Goal: Information Seeking & Learning: Check status

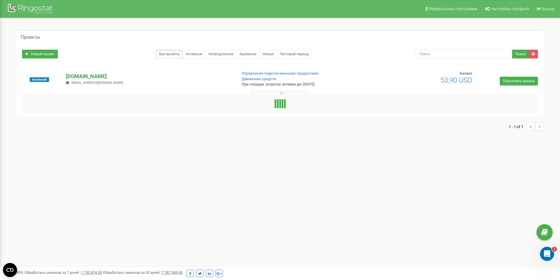
click at [92, 75] on p "[DOMAIN_NAME]" at bounding box center [149, 77] width 166 height 8
click at [93, 75] on p "[DOMAIN_NAME]" at bounding box center [149, 77] width 166 height 8
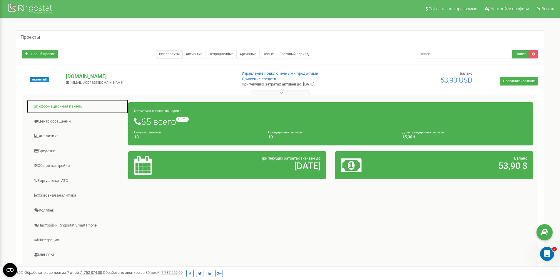
click at [49, 104] on link "Информационная панель" at bounding box center [78, 106] width 102 height 14
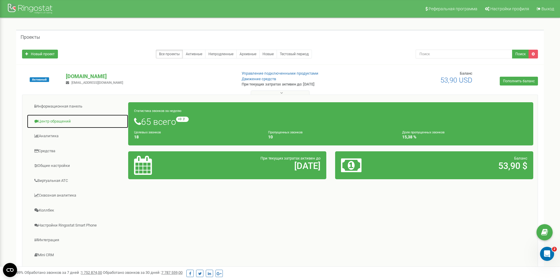
click at [60, 119] on link "Центр обращений" at bounding box center [78, 121] width 102 height 14
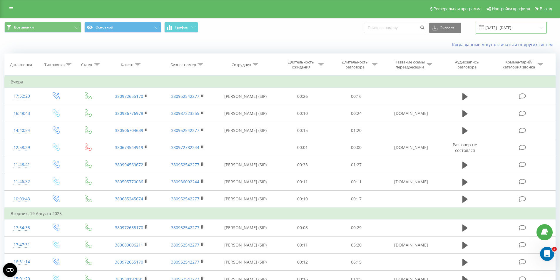
click at [529, 26] on input "[DATE] - [DATE]" at bounding box center [510, 27] width 71 height 11
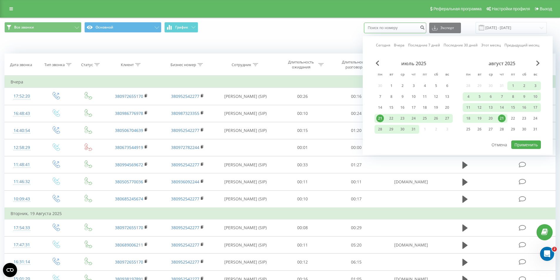
click at [407, 23] on input at bounding box center [395, 28] width 62 height 11
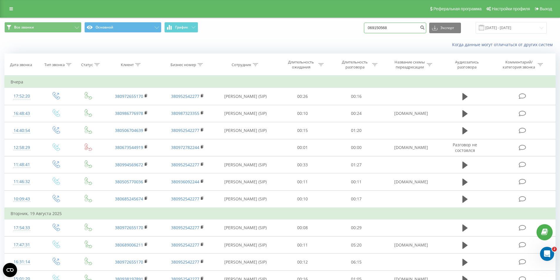
type input "069150568"
